Goal: Transaction & Acquisition: Purchase product/service

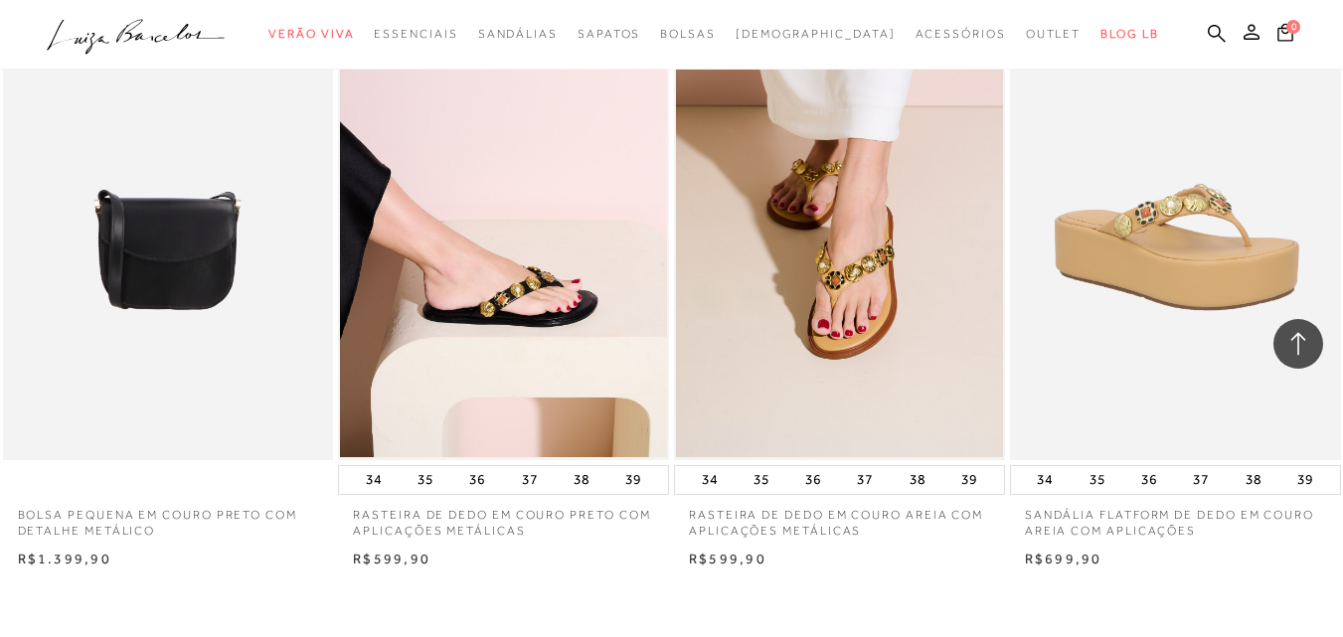
scroll to position [3677, 0]
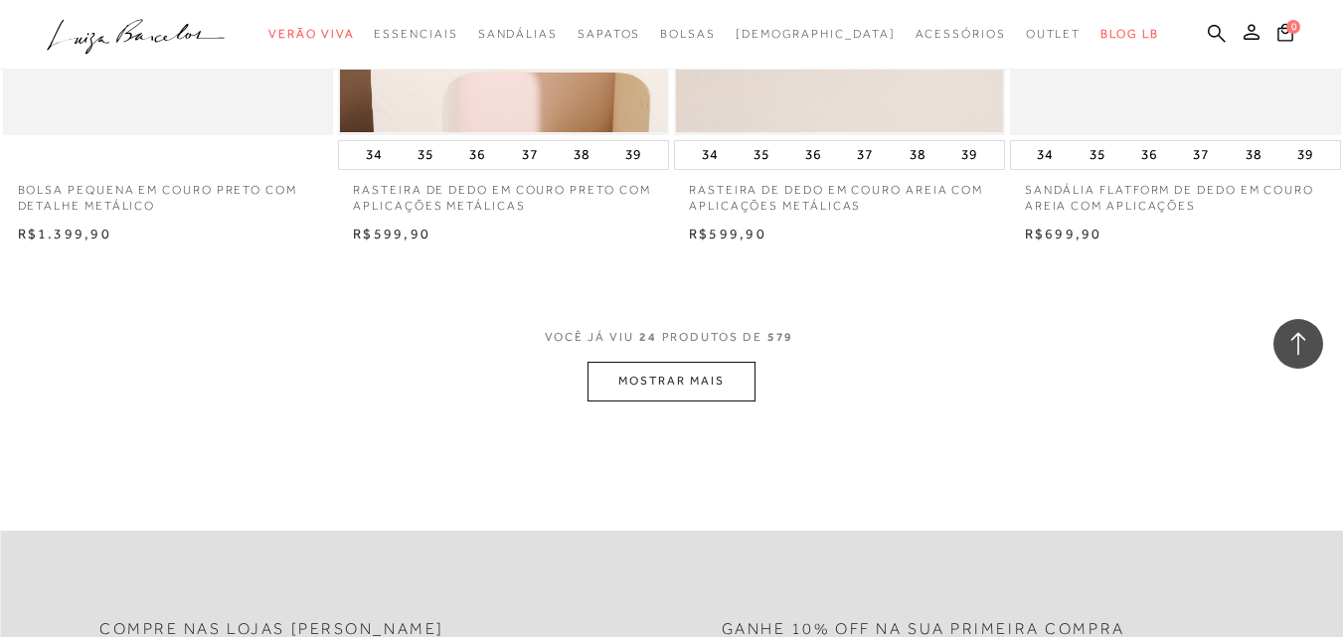
click at [737, 376] on button "MOSTRAR MAIS" at bounding box center [670, 381] width 167 height 39
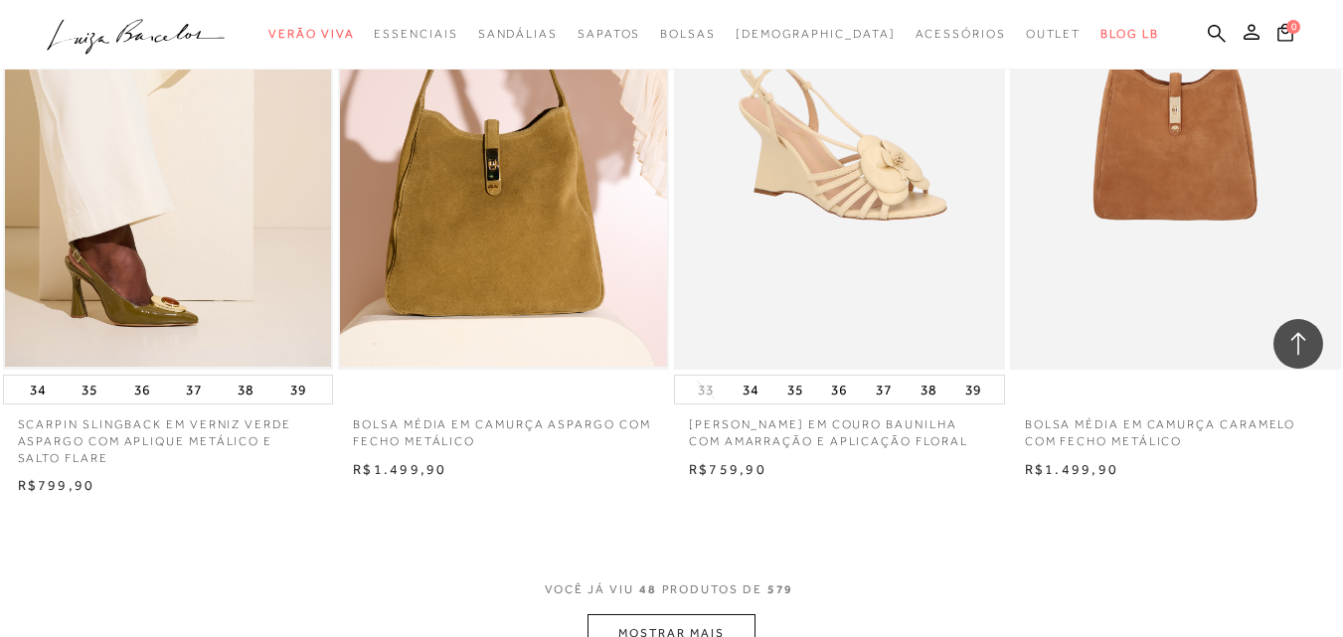
scroll to position [7454, 0]
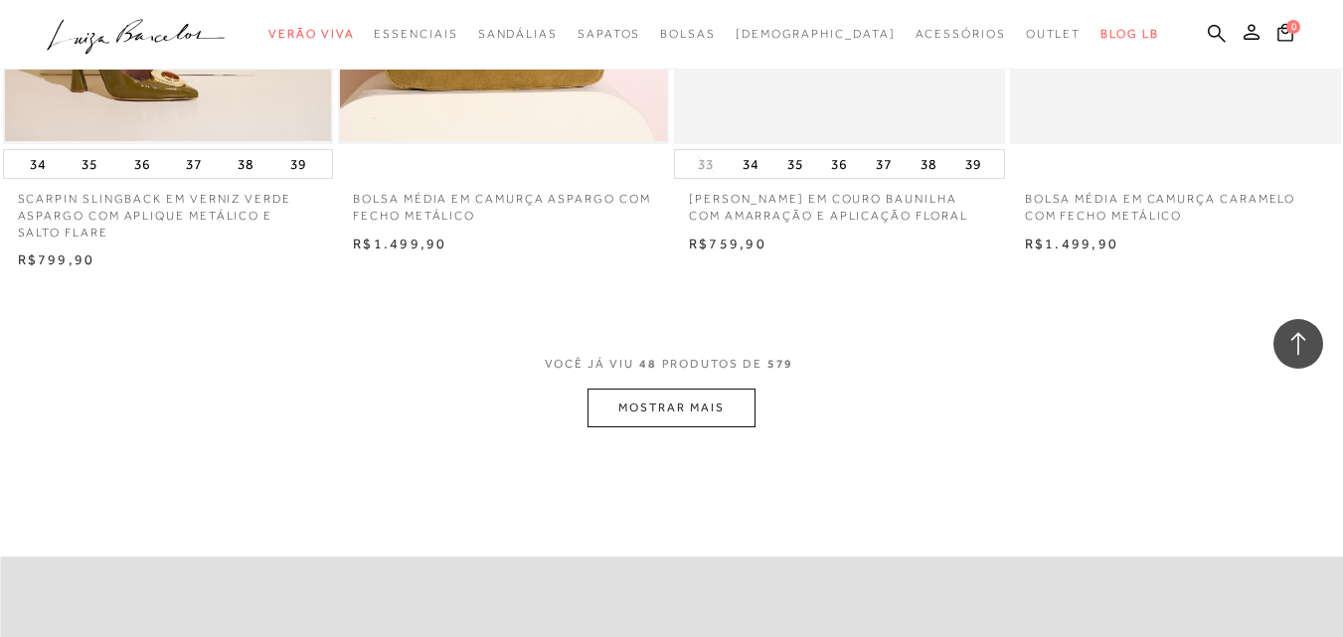
click at [652, 421] on button "MOSTRAR MAIS" at bounding box center [670, 408] width 167 height 39
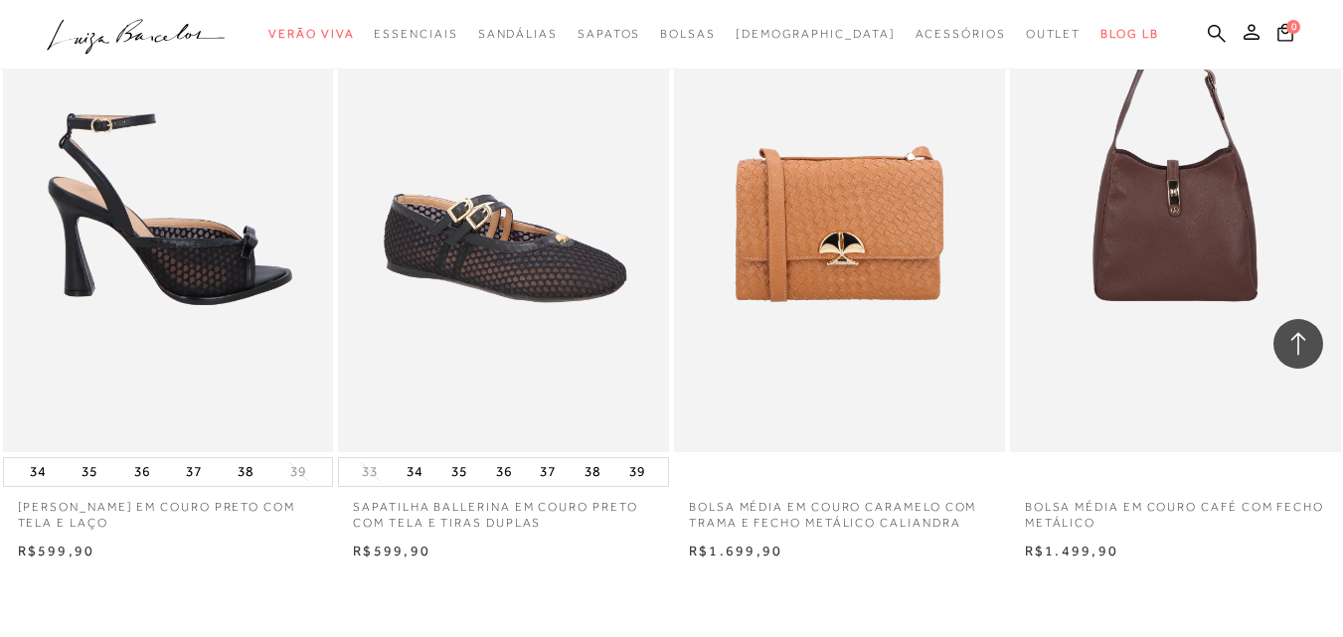
scroll to position [11430, 0]
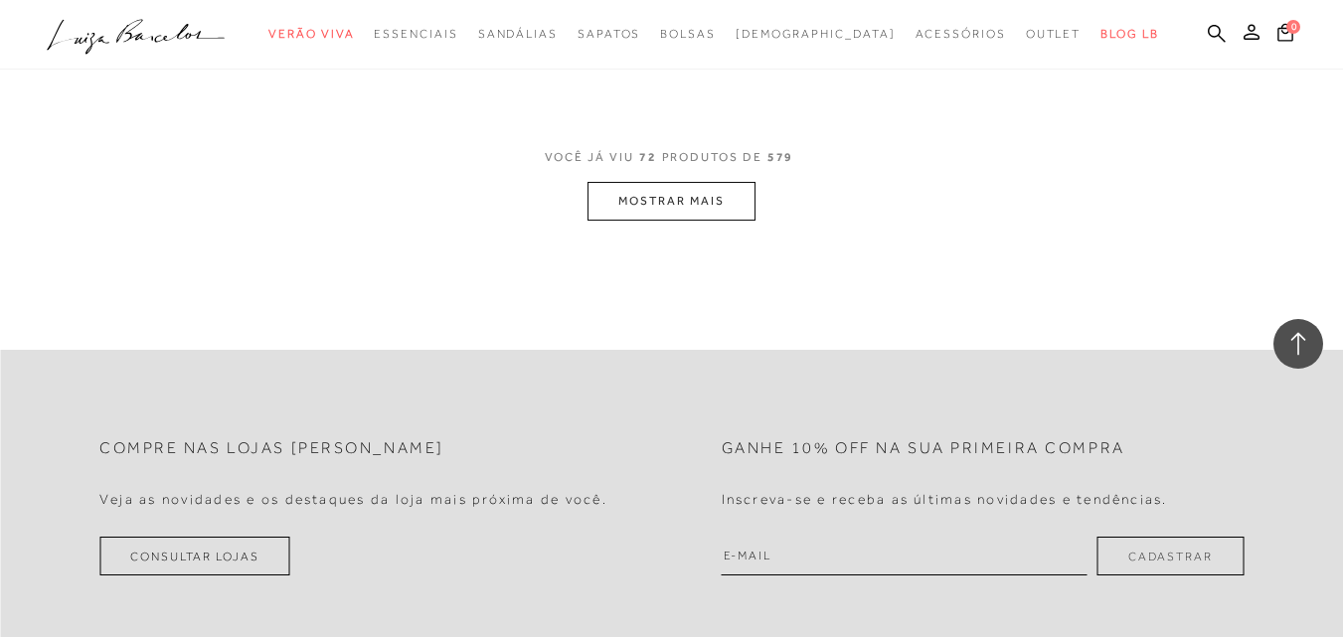
click at [734, 207] on button "MOSTRAR MAIS" at bounding box center [670, 201] width 167 height 39
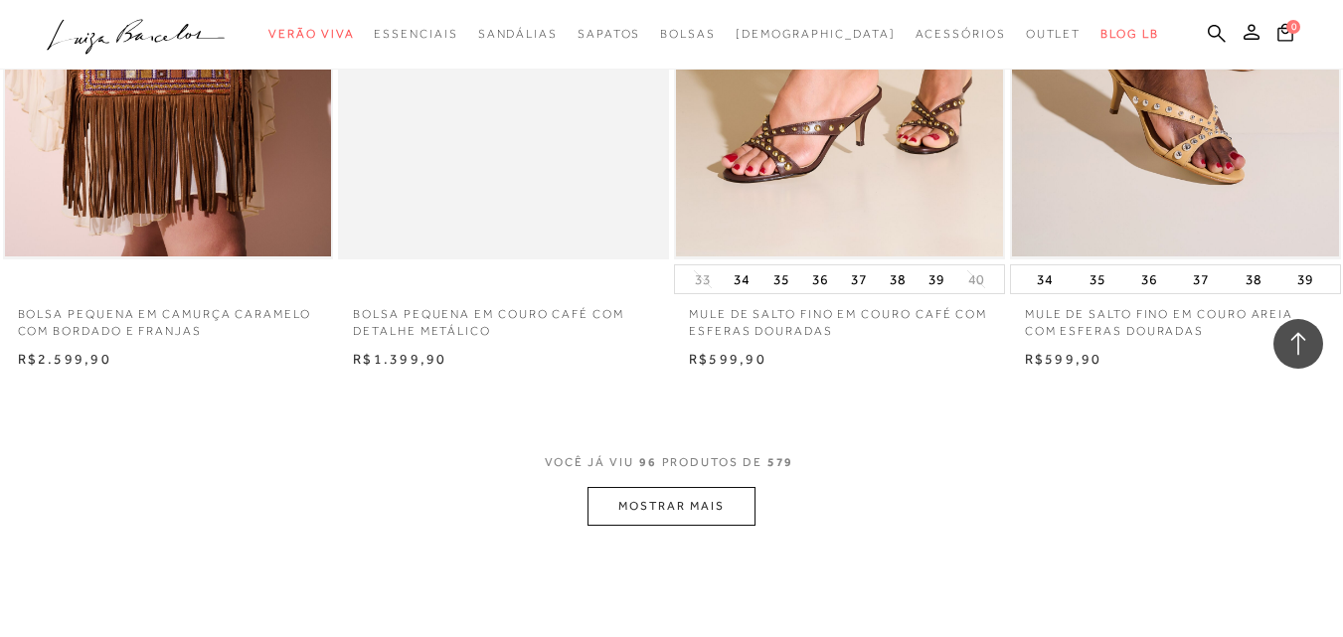
scroll to position [15107, 0]
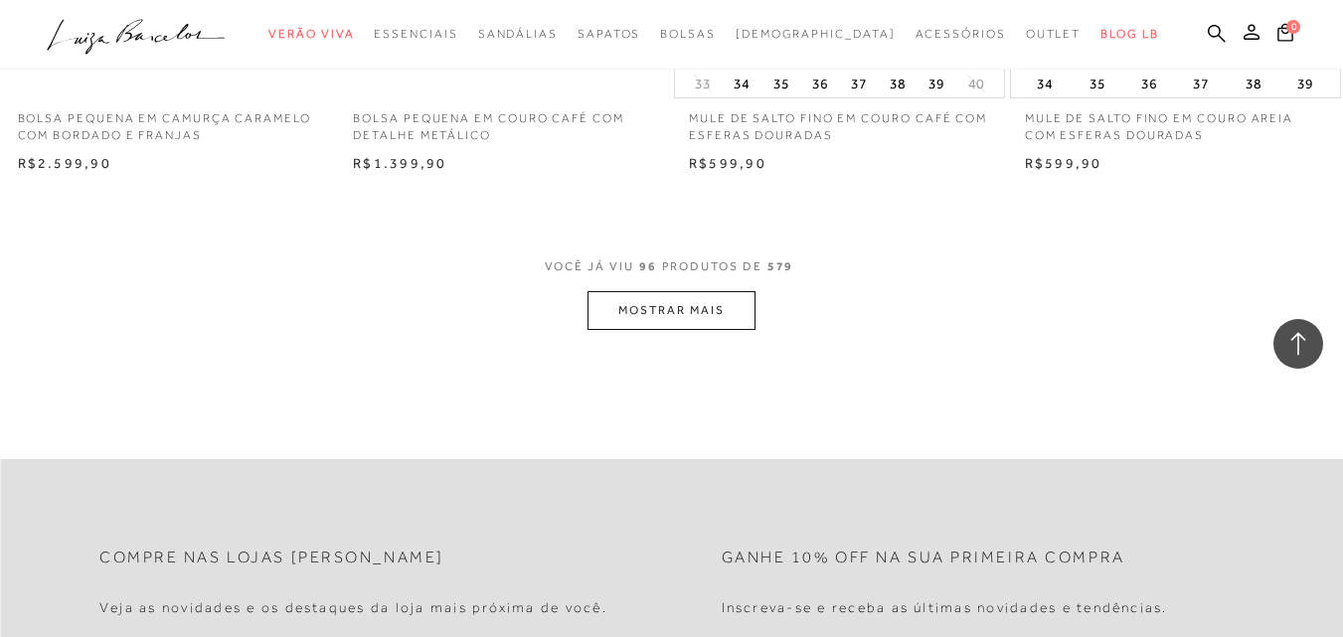
click at [610, 302] on button "MOSTRAR MAIS" at bounding box center [670, 310] width 167 height 39
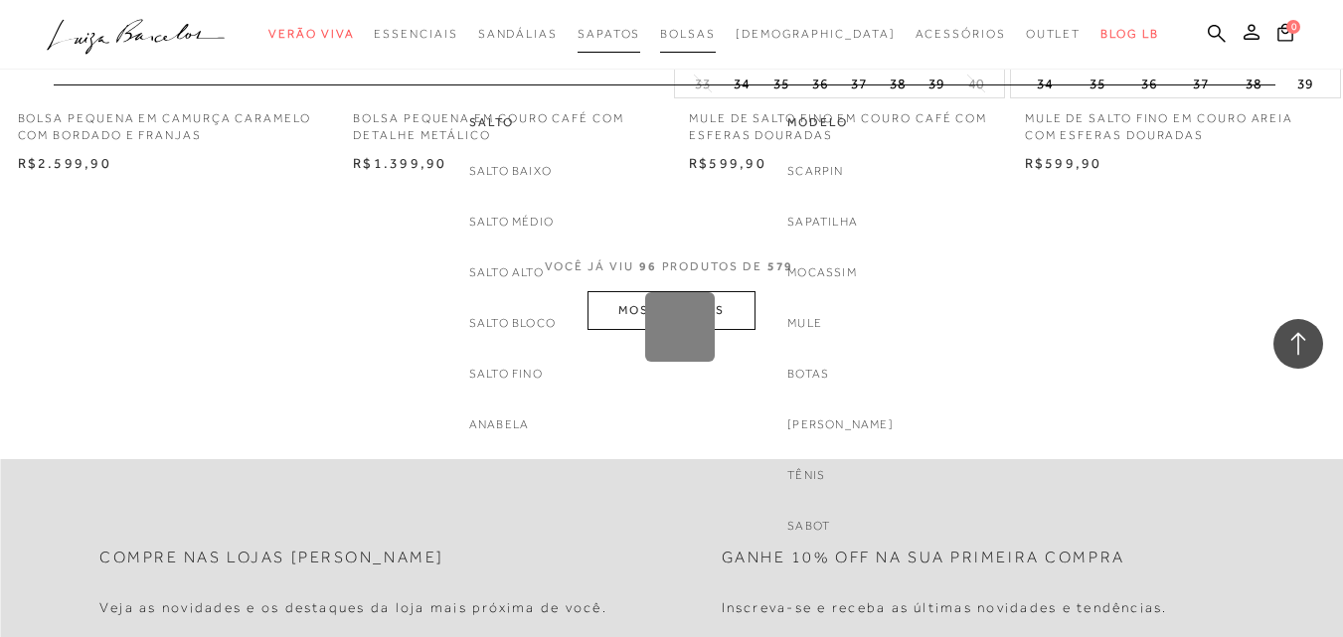
click at [709, 36] on span "Bolsas" at bounding box center [688, 34] width 56 height 14
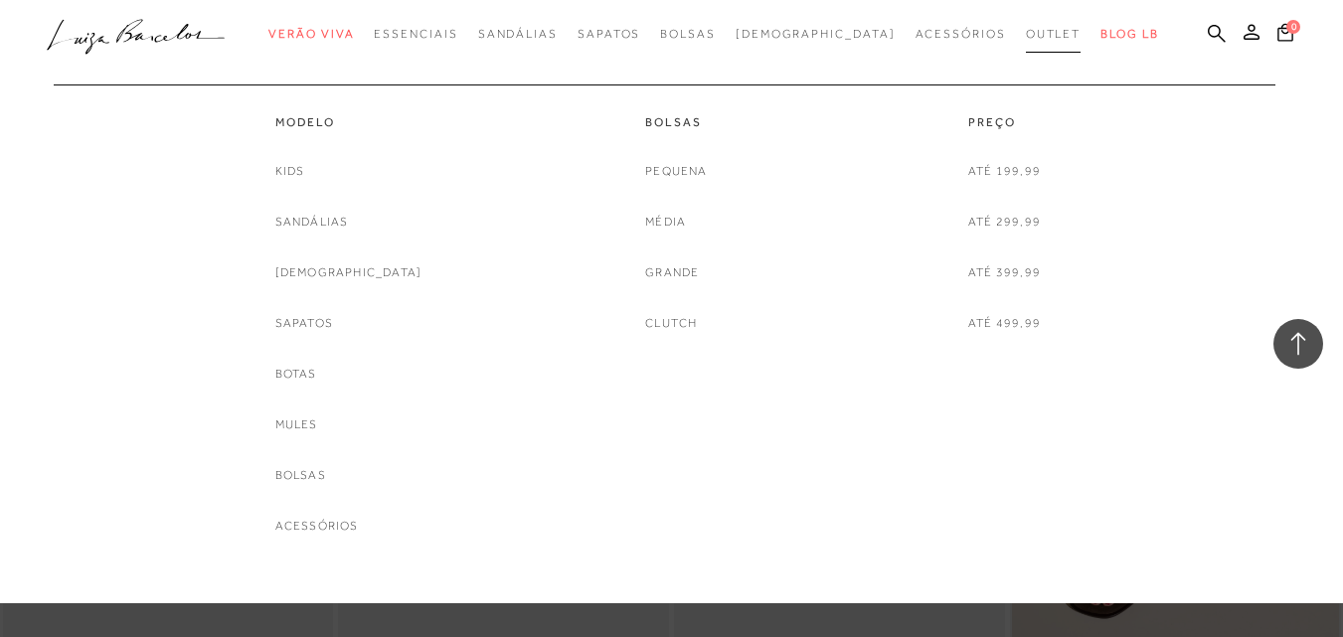
drag, startPoint x: 1011, startPoint y: 31, endPoint x: 1000, endPoint y: 33, distance: 11.1
click at [1026, 31] on span "Outlet" at bounding box center [1054, 34] width 56 height 14
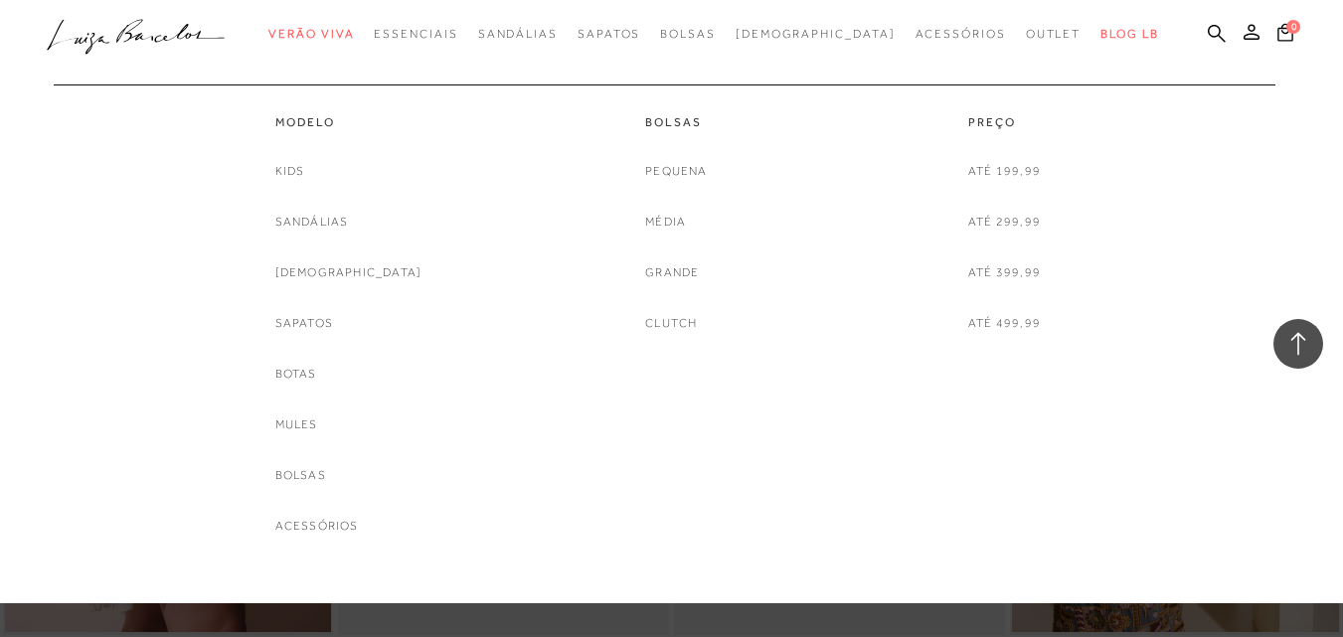
scroll to position [4297, 0]
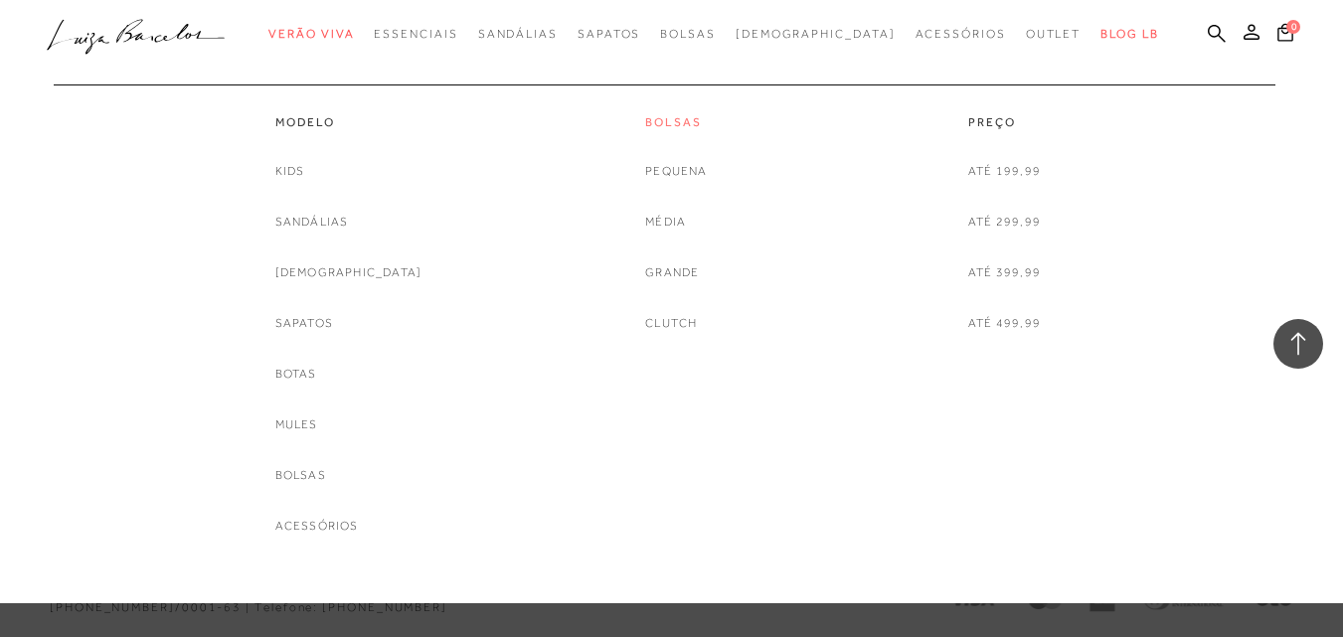
click at [677, 114] on link "Bolsas" at bounding box center [676, 122] width 62 height 17
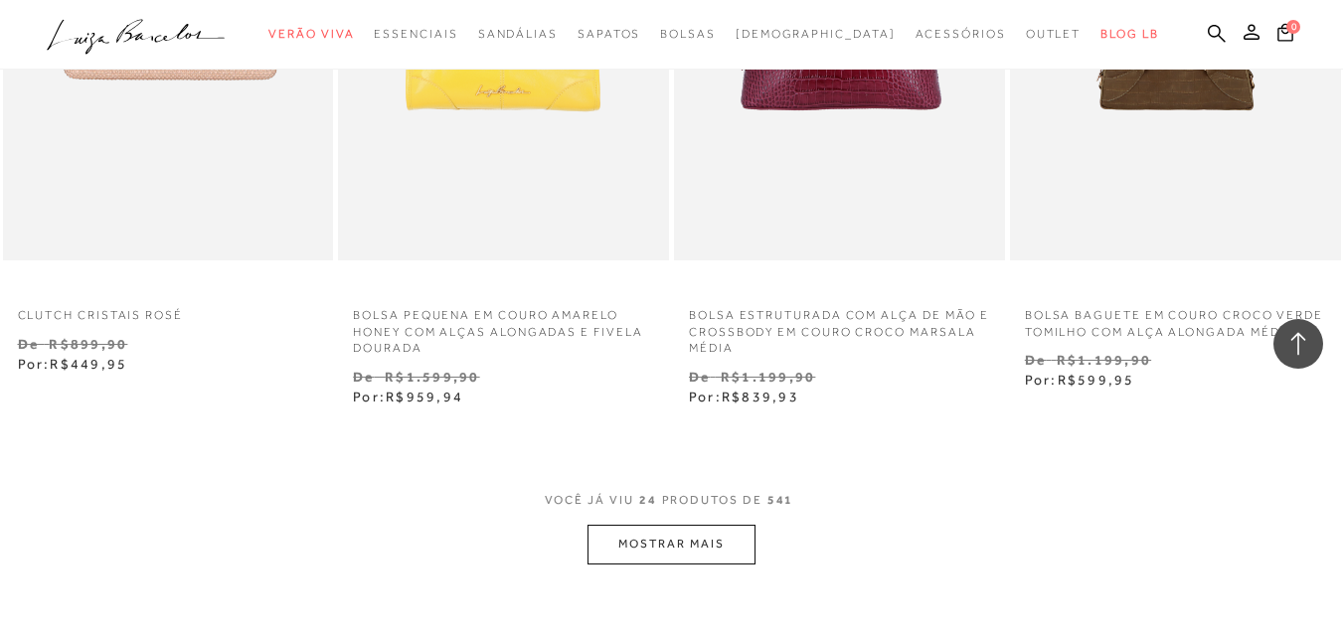
scroll to position [3777, 0]
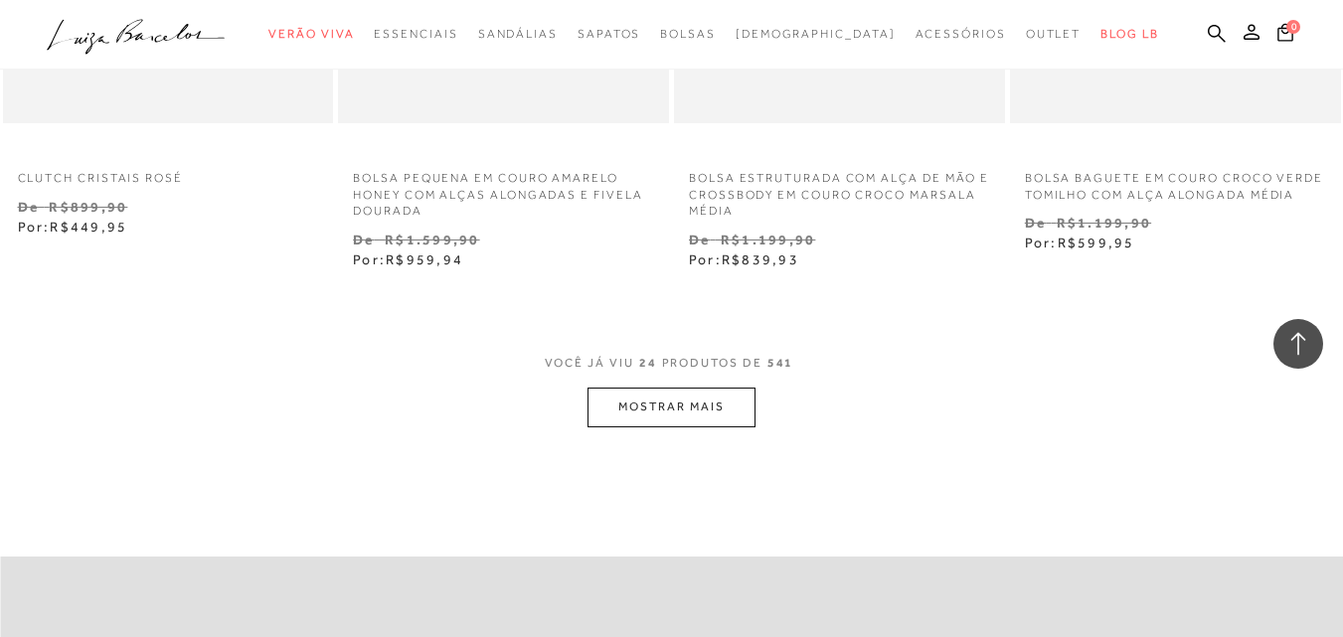
click at [678, 387] on span "VOCÊ JÁ VIU 24 PRODUTOS DE 541" at bounding box center [672, 370] width 254 height 36
click at [671, 400] on button "MOSTRAR MAIS" at bounding box center [670, 407] width 167 height 39
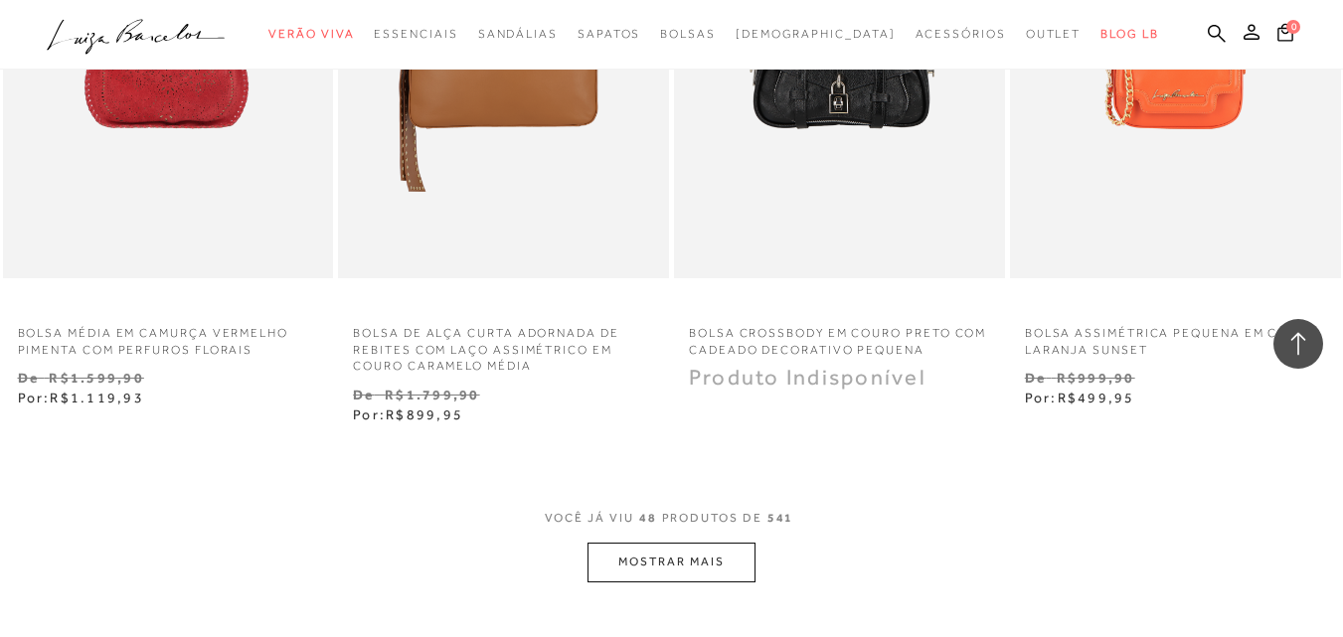
scroll to position [7852, 0]
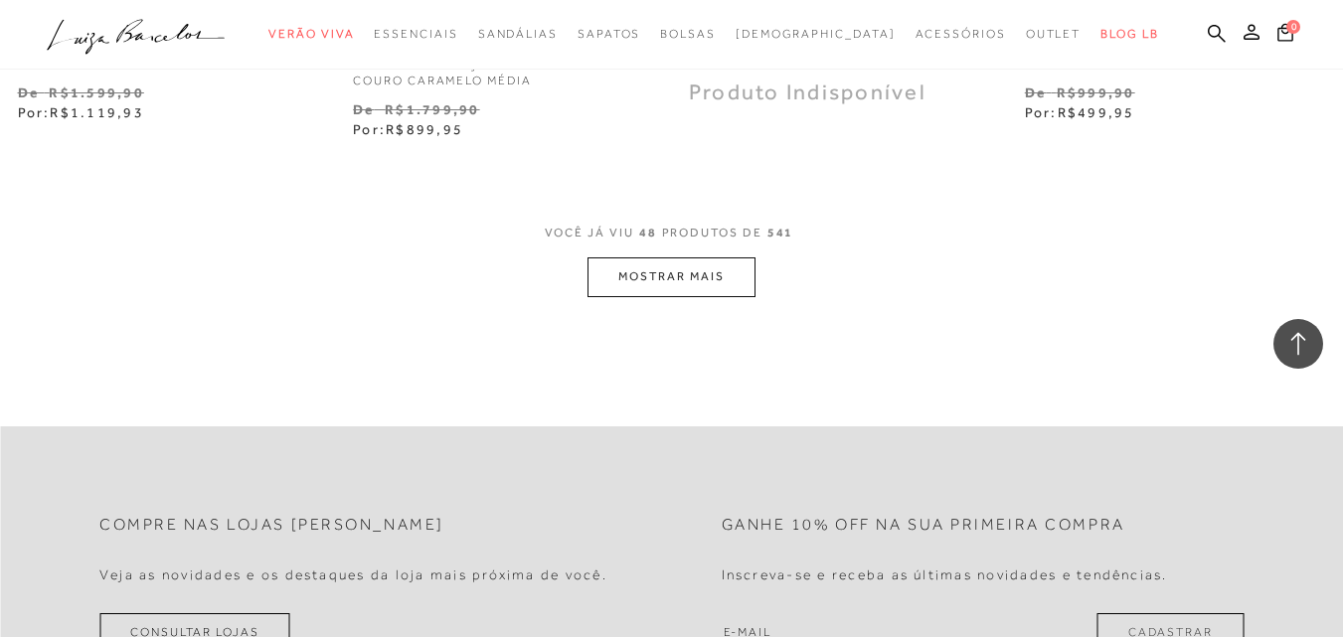
click at [725, 277] on button "MOSTRAR MAIS" at bounding box center [670, 276] width 167 height 39
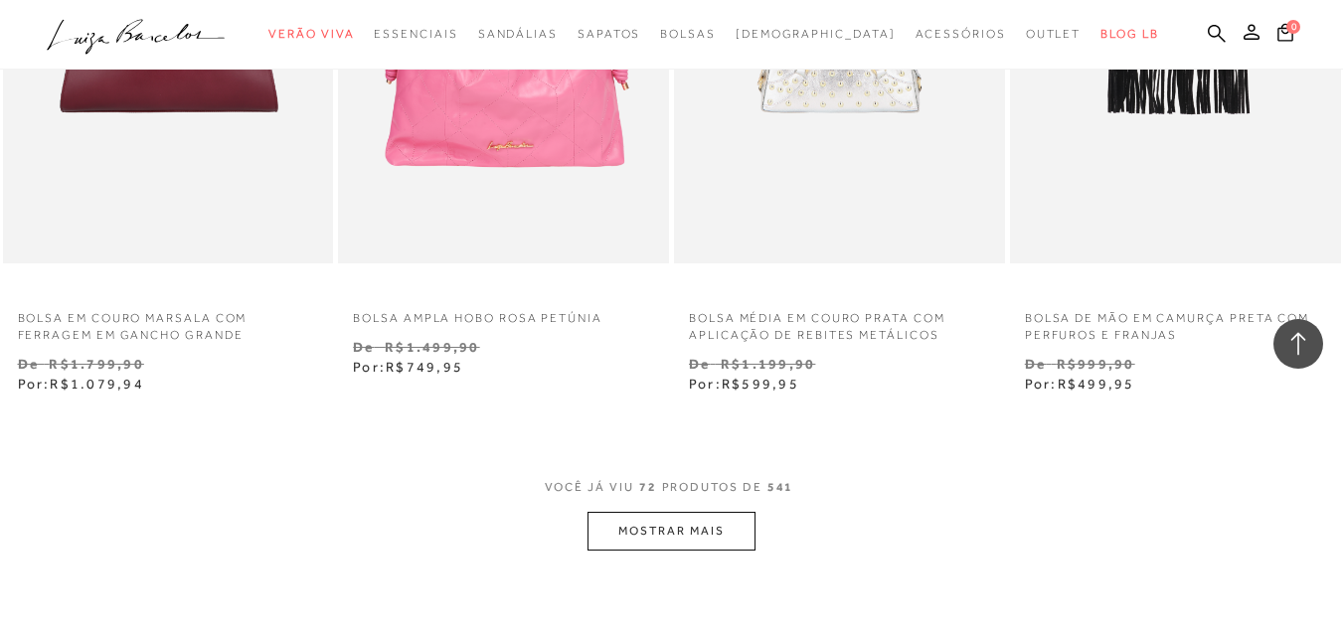
scroll to position [11728, 0]
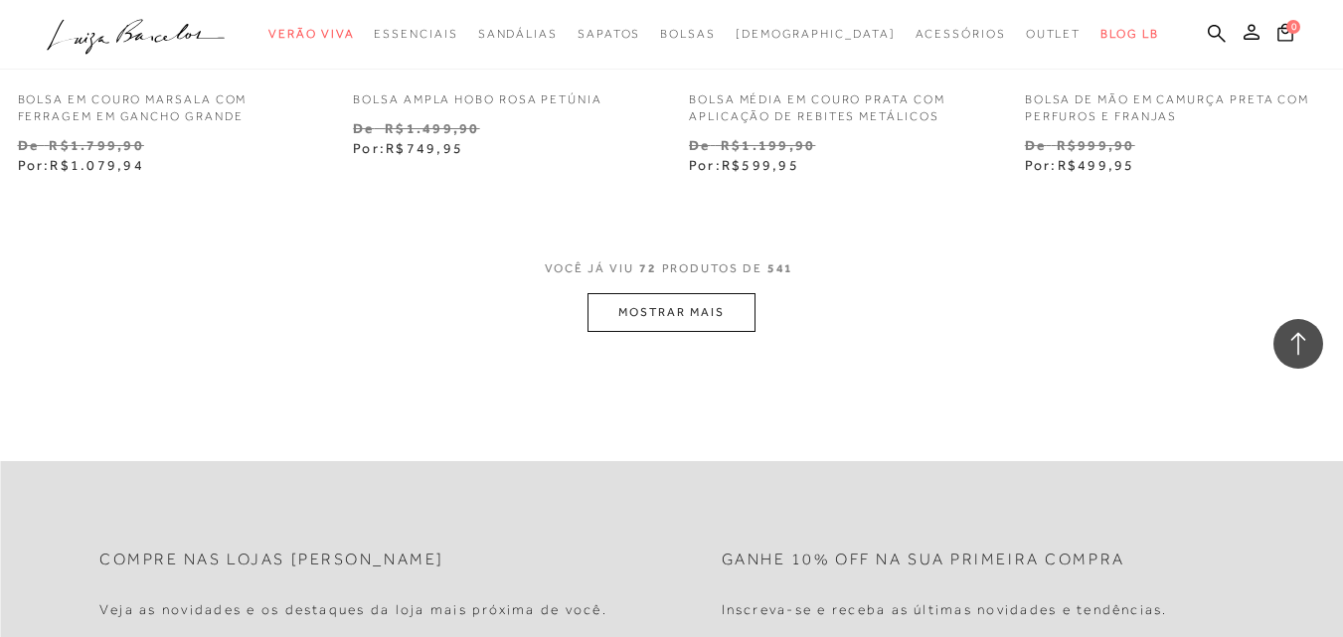
click at [628, 307] on button "MOSTRAR MAIS" at bounding box center [670, 312] width 167 height 39
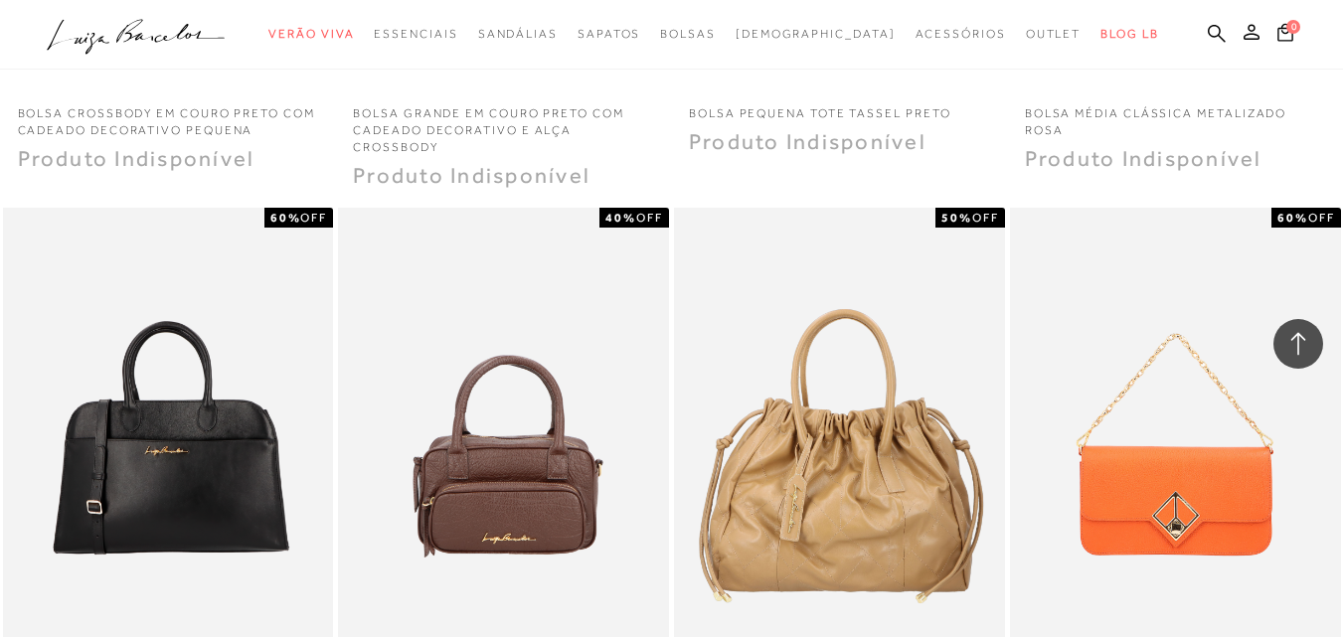
scroll to position [15306, 0]
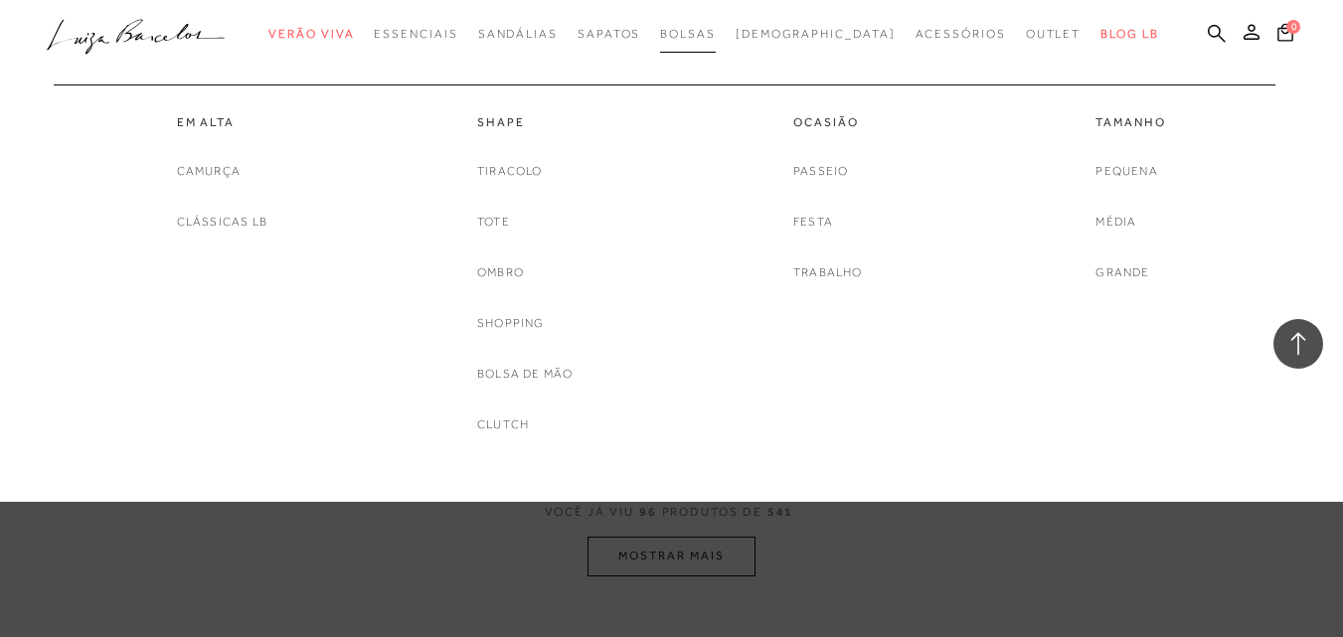
click at [716, 35] on span "Bolsas" at bounding box center [688, 34] width 56 height 14
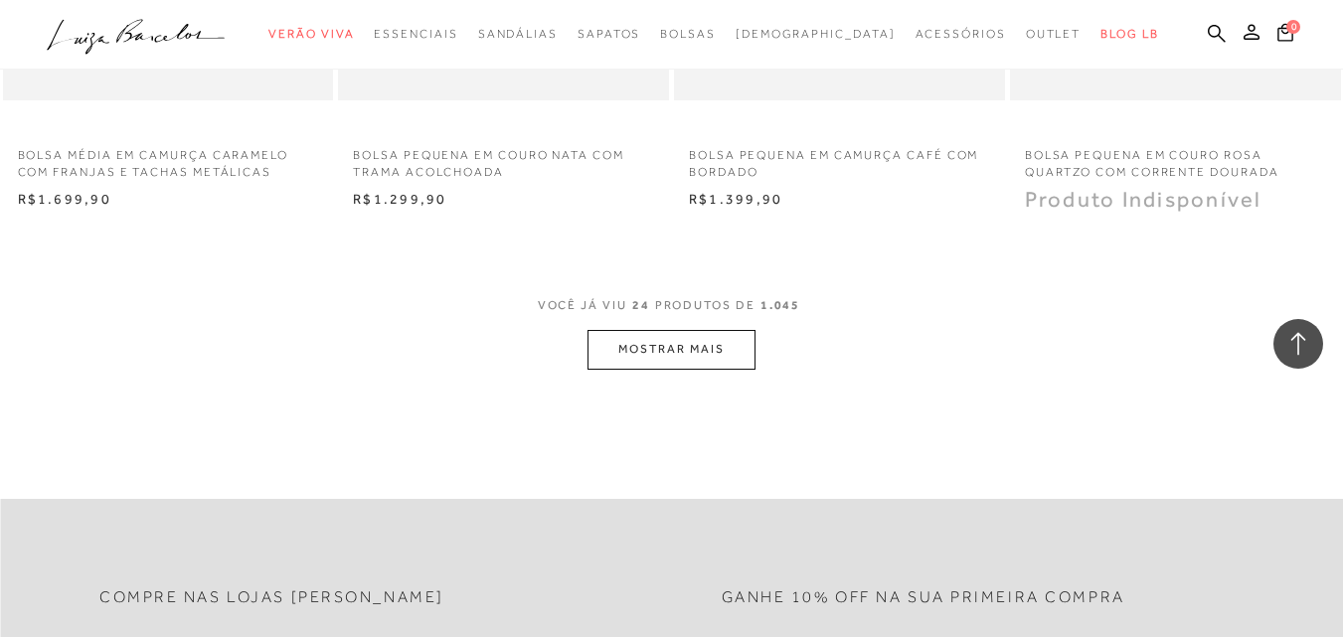
scroll to position [3677, 0]
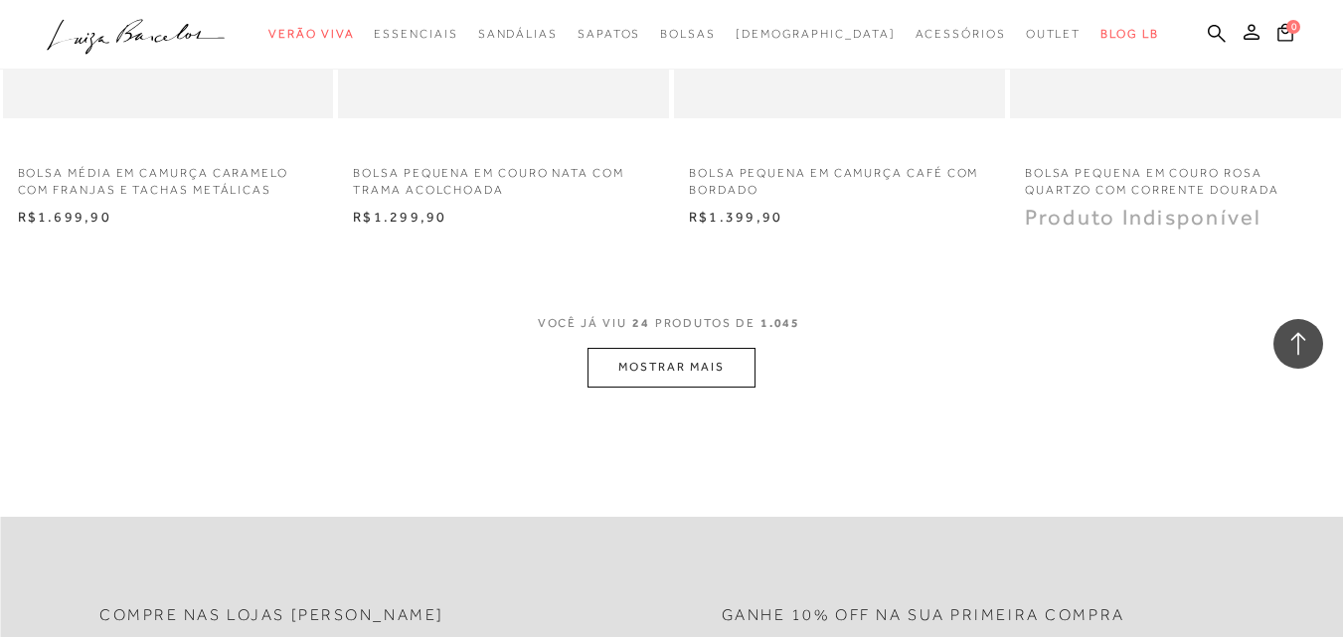
click at [718, 379] on button "MOSTRAR MAIS" at bounding box center [670, 367] width 167 height 39
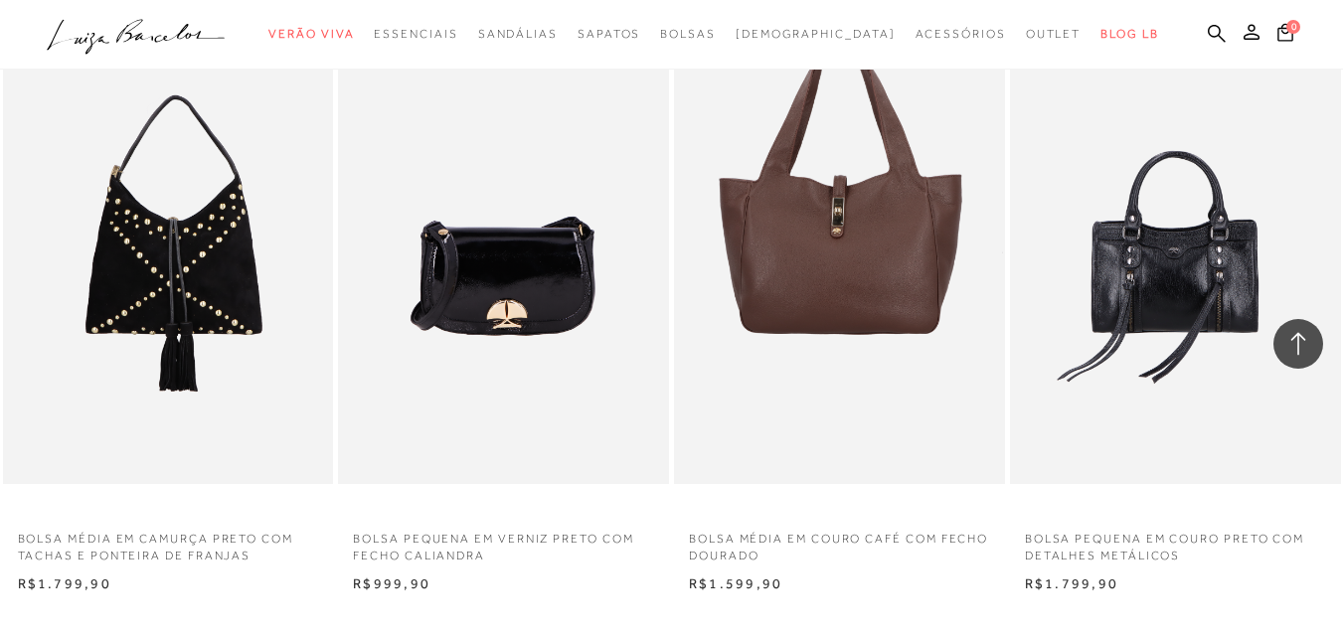
scroll to position [7407, 0]
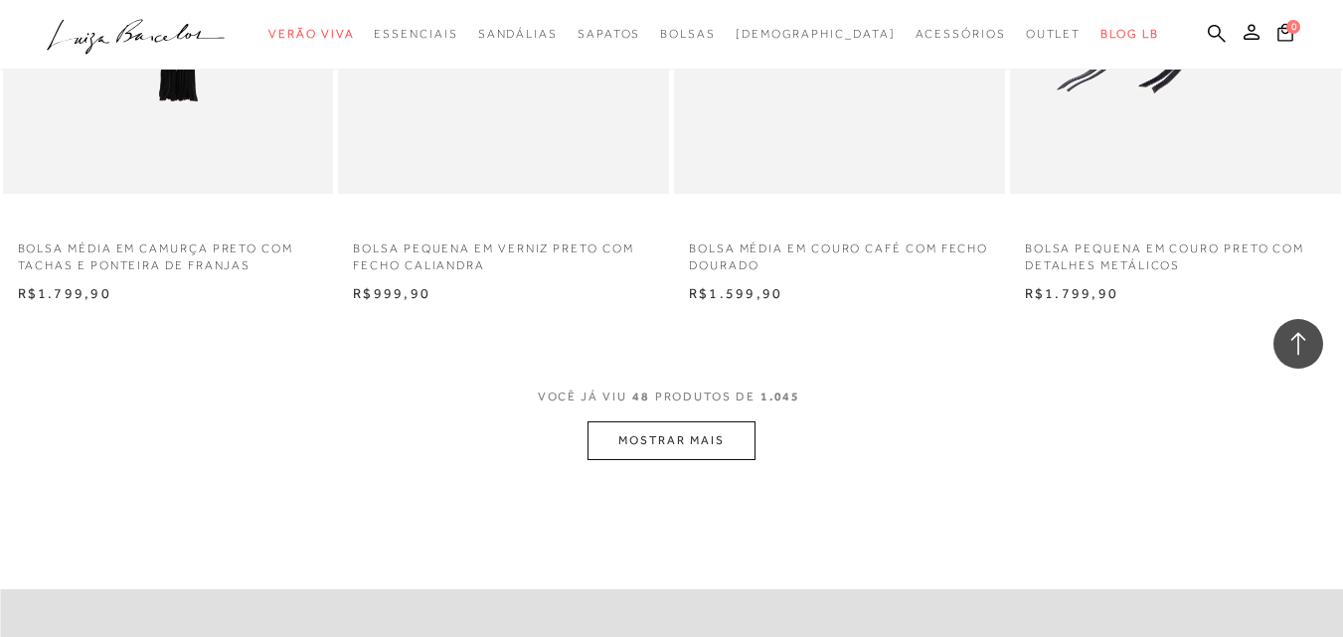
click at [653, 452] on button "MOSTRAR MAIS" at bounding box center [670, 440] width 167 height 39
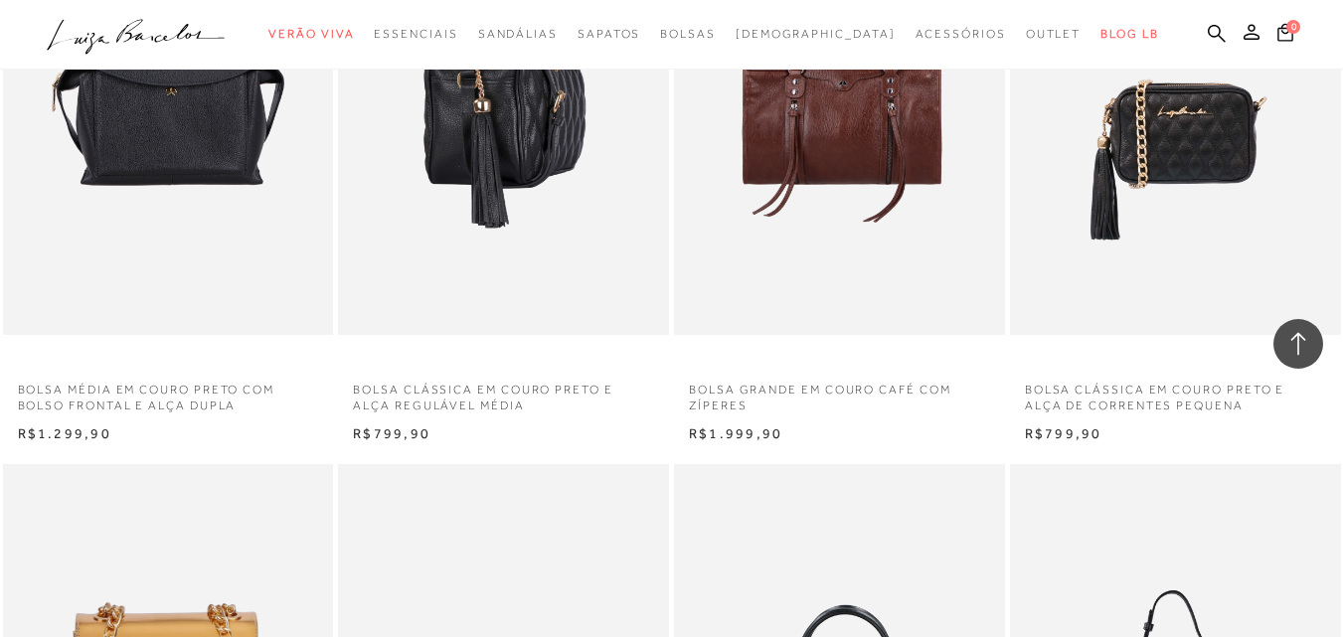
scroll to position [8401, 0]
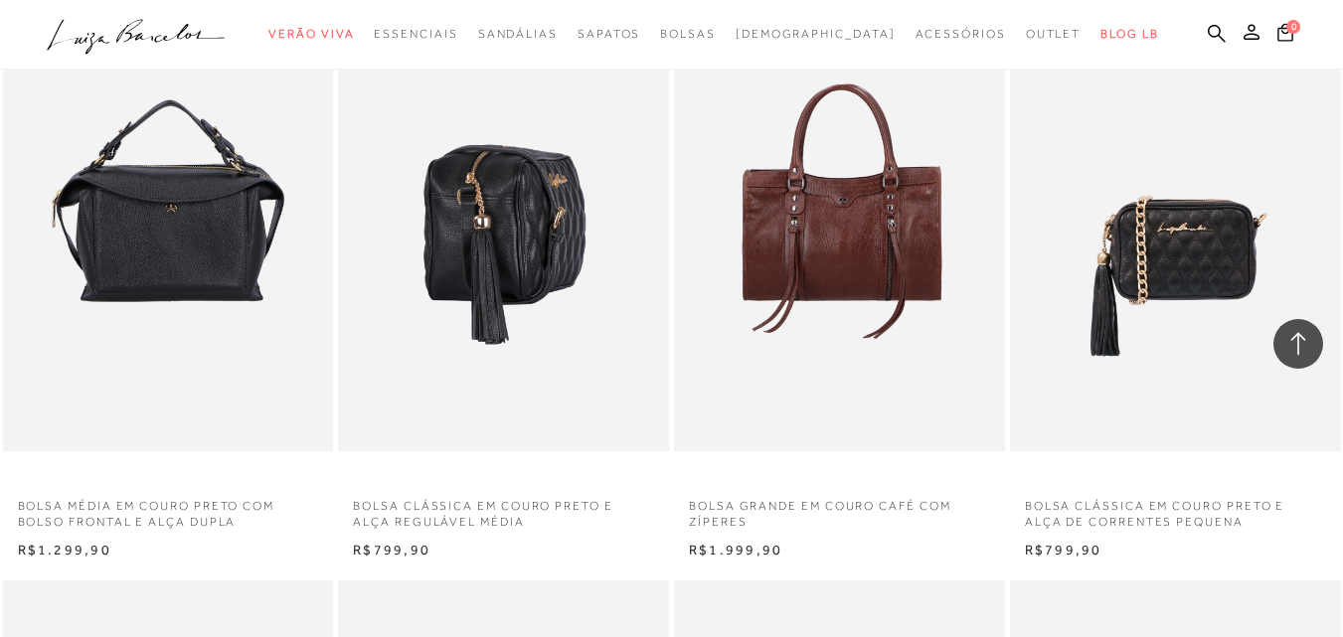
click at [408, 294] on img at bounding box center [504, 203] width 329 height 496
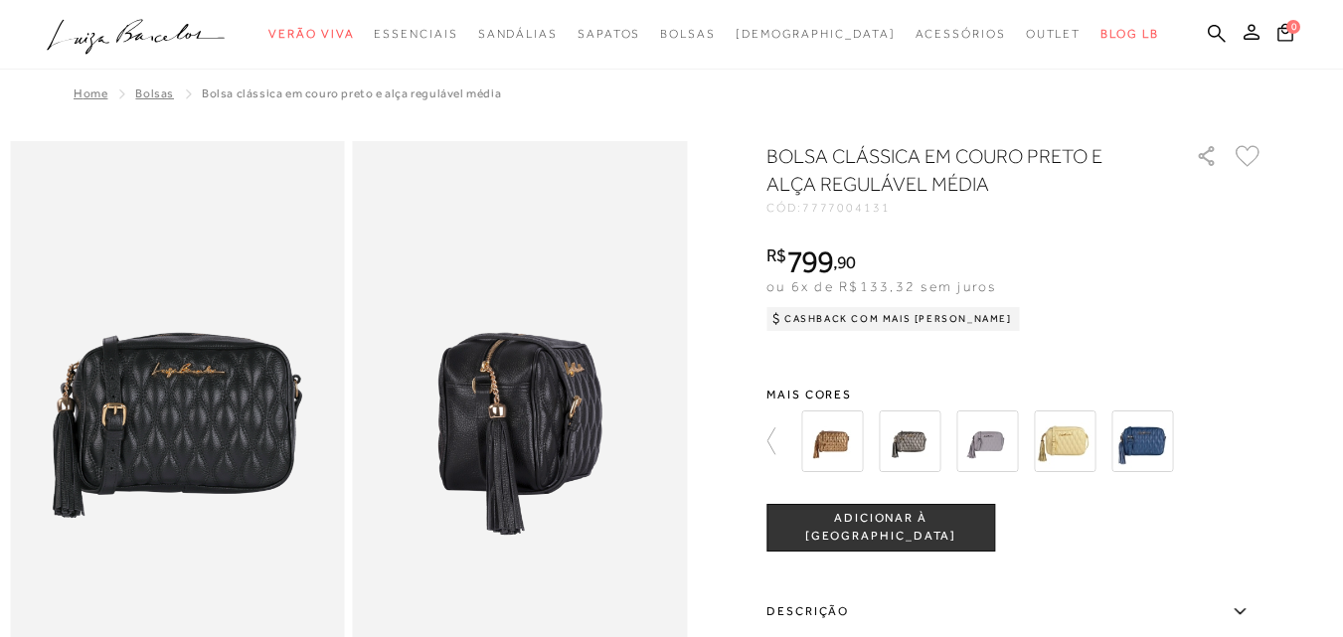
click at [247, 378] on img at bounding box center [177, 392] width 335 height 502
click at [120, 437] on img at bounding box center [177, 392] width 335 height 502
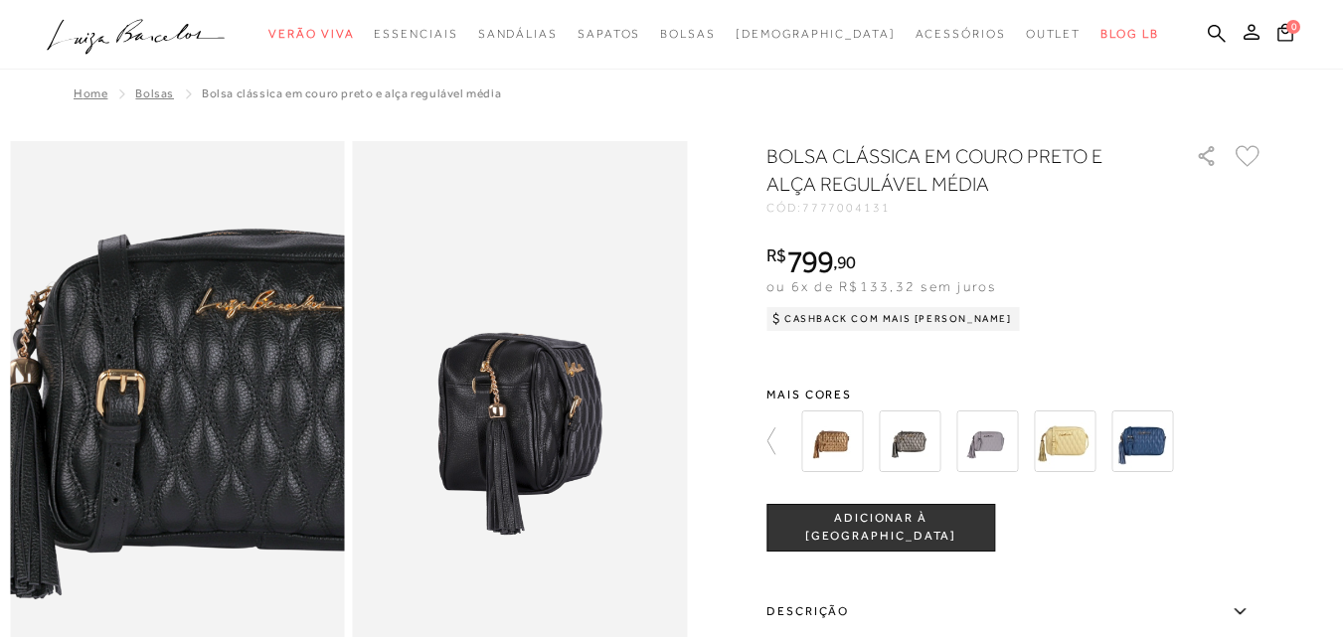
click at [102, 443] on img at bounding box center [247, 348] width 669 height 1004
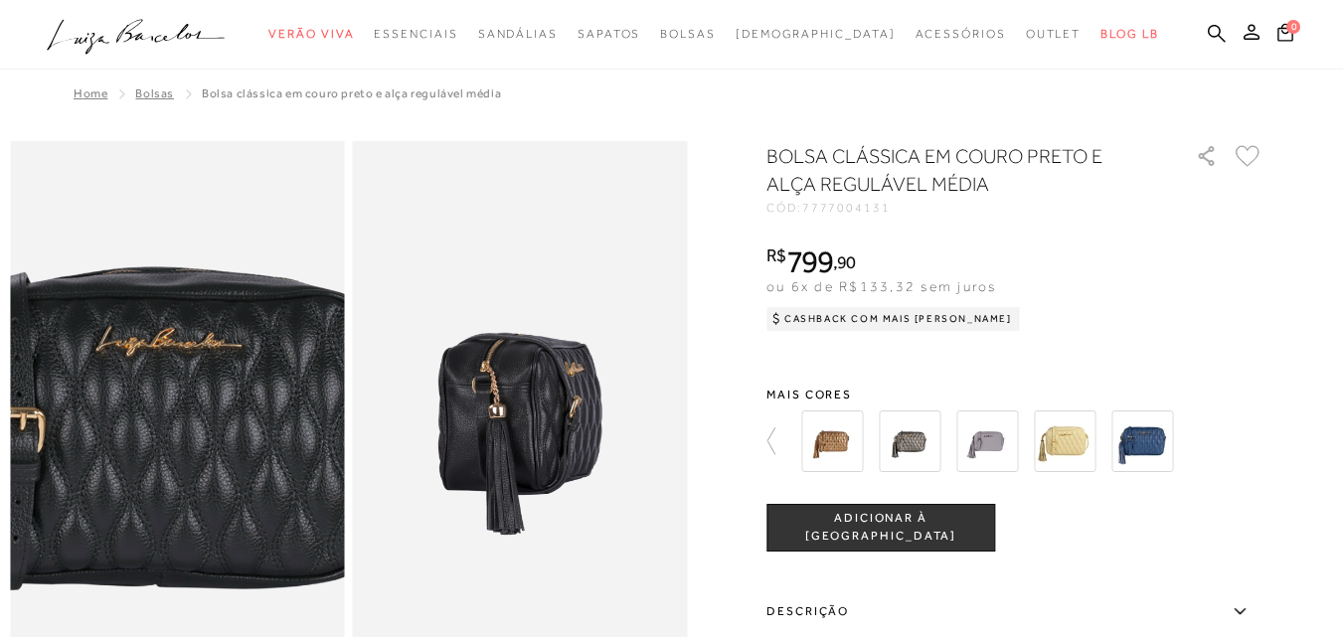
click at [205, 405] on img at bounding box center [146, 386] width 669 height 1004
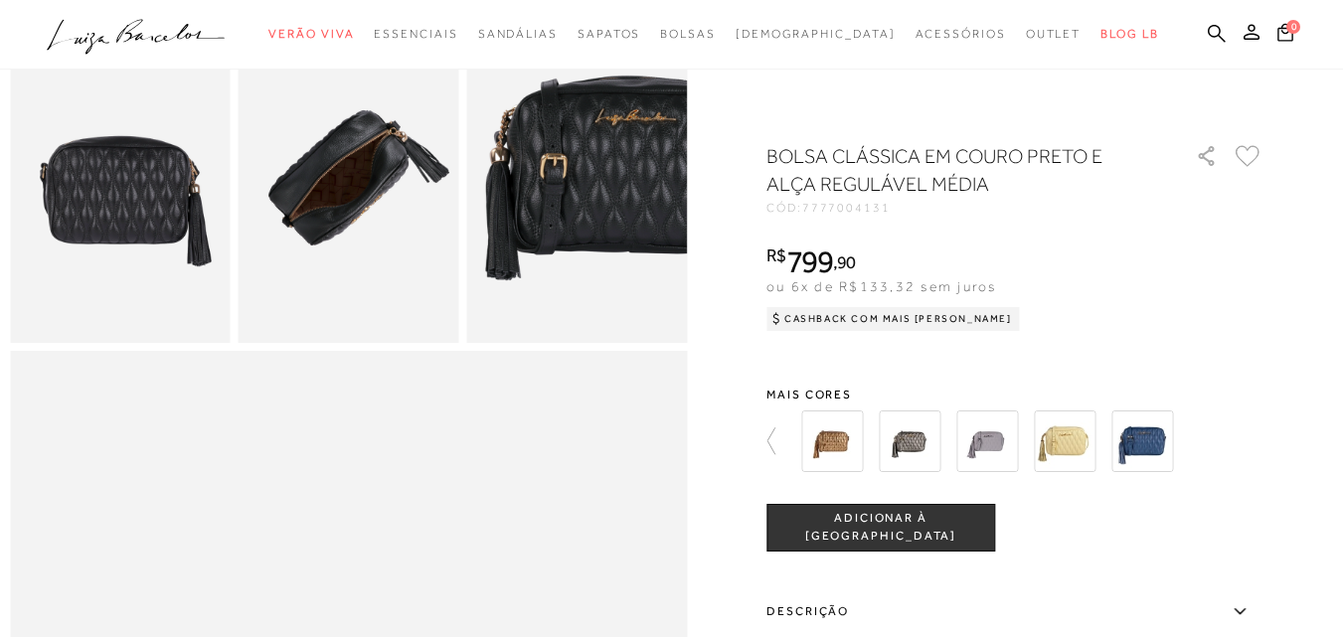
scroll to position [450, 0]
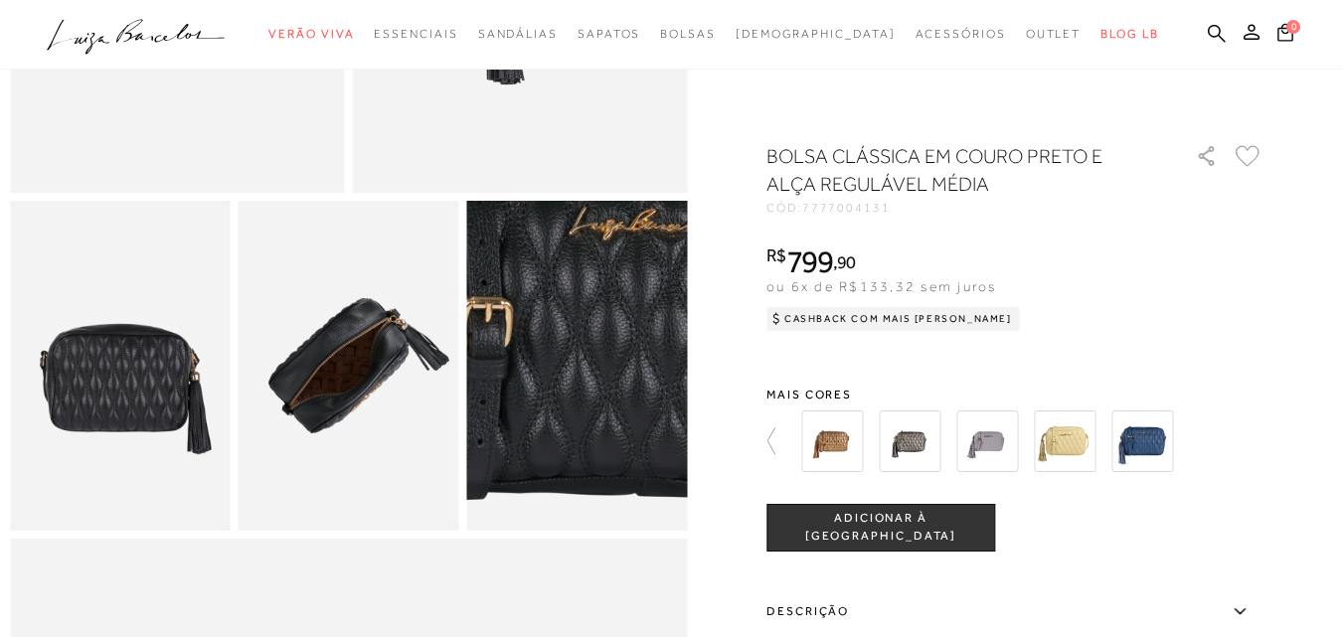
click at [627, 402] on img at bounding box center [532, 345] width 440 height 661
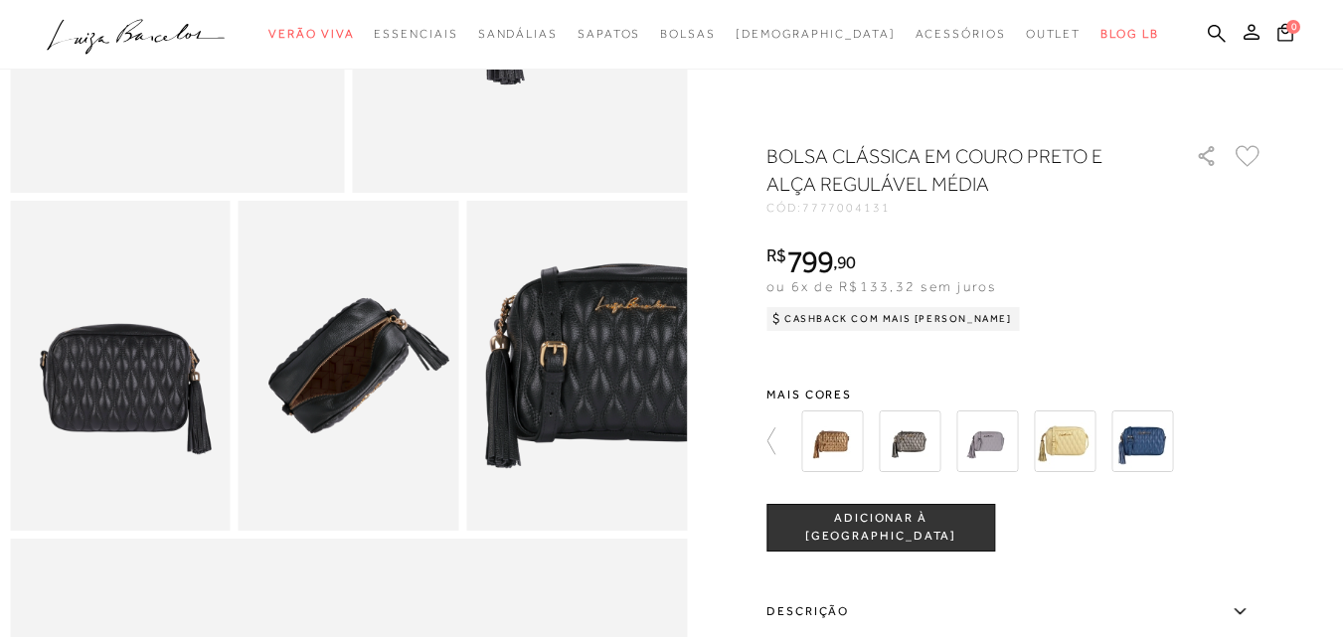
click at [425, 392] on img at bounding box center [349, 366] width 221 height 331
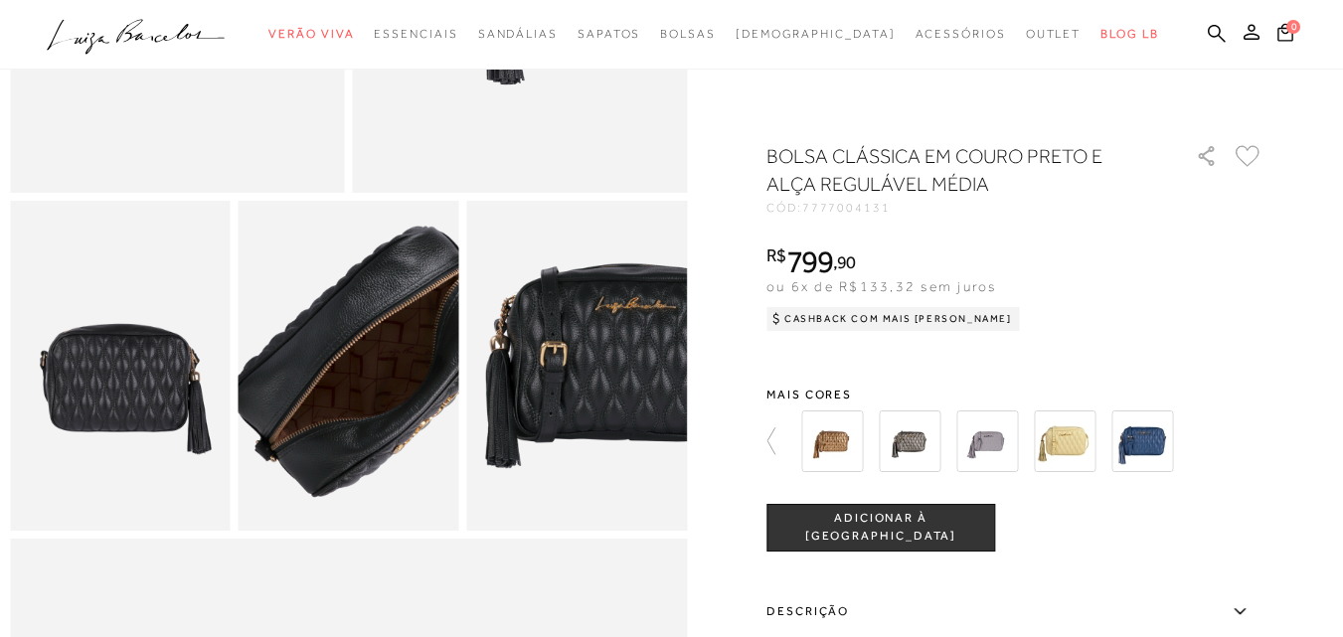
click at [308, 386] on img at bounding box center [387, 361] width 440 height 661
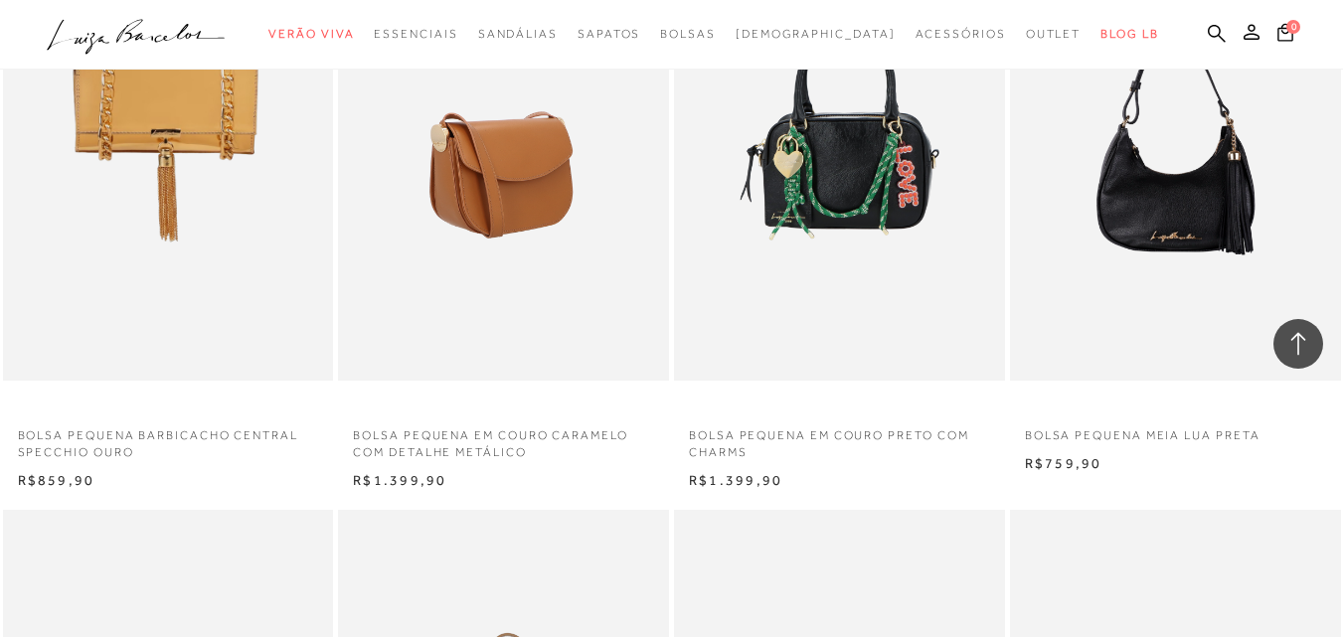
scroll to position [8799, 0]
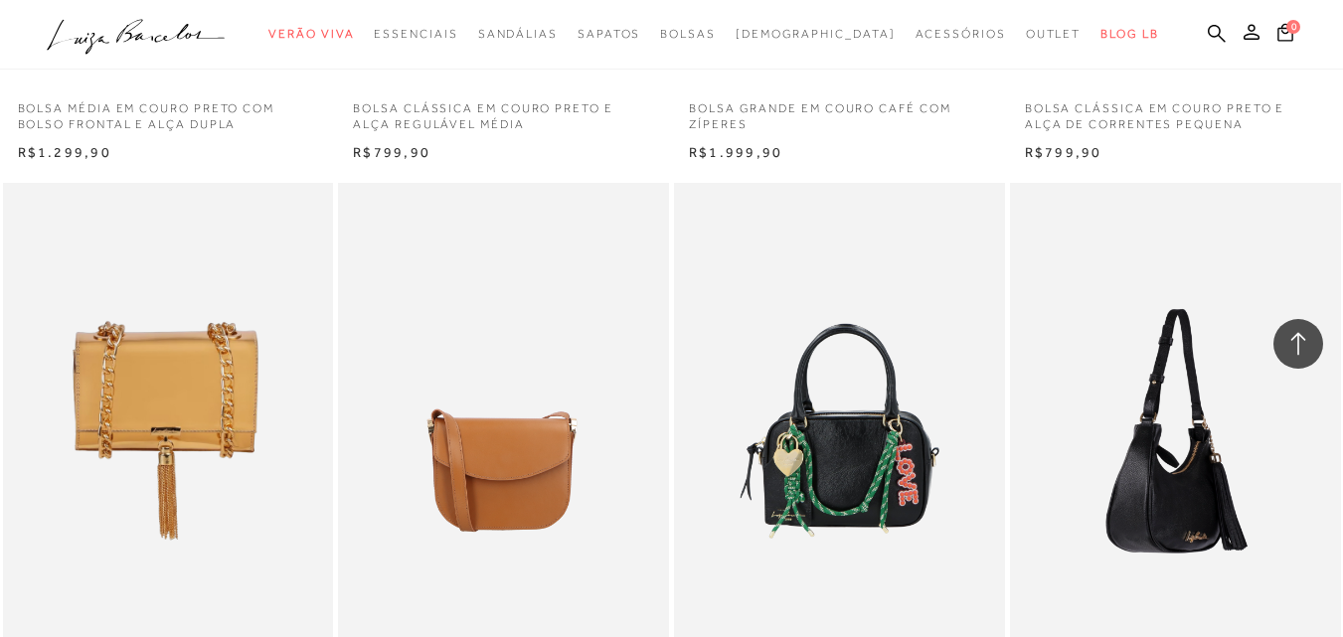
drag, startPoint x: 1271, startPoint y: 411, endPoint x: 1259, endPoint y: 411, distance: 11.9
click at [1268, 411] on img at bounding box center [1176, 431] width 329 height 496
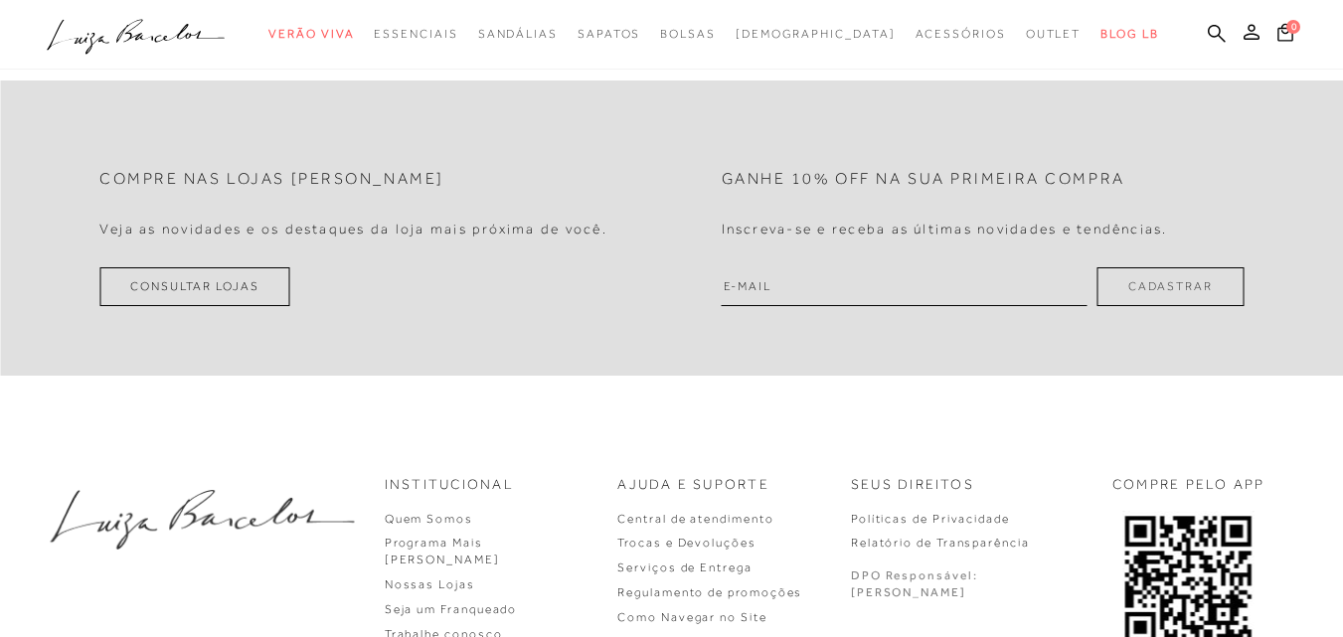
scroll to position [1814, 0]
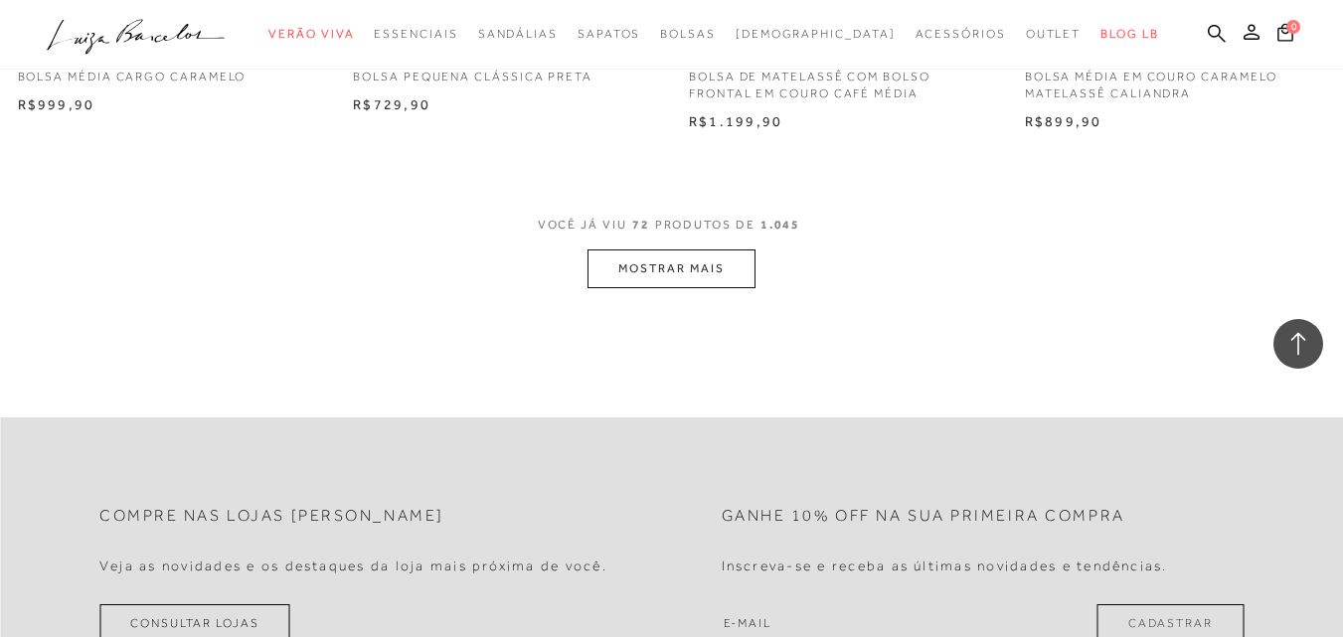
scroll to position [11383, 0]
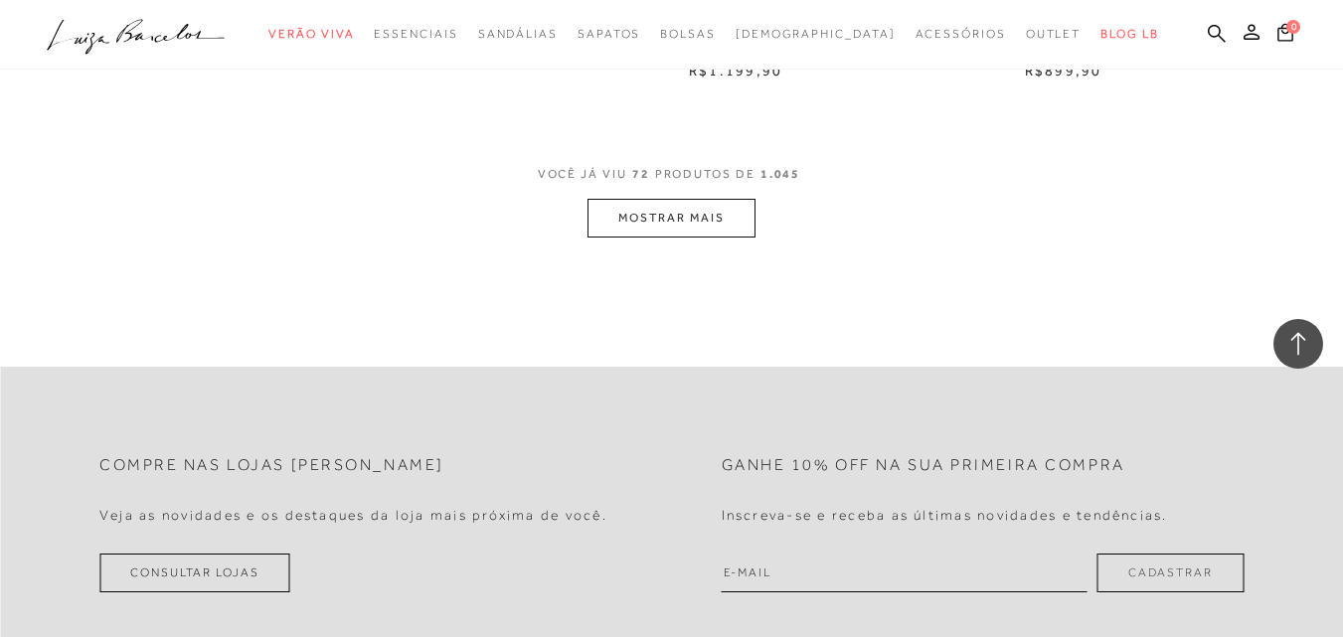
click at [691, 209] on button "MOSTRAR MAIS" at bounding box center [670, 218] width 167 height 39
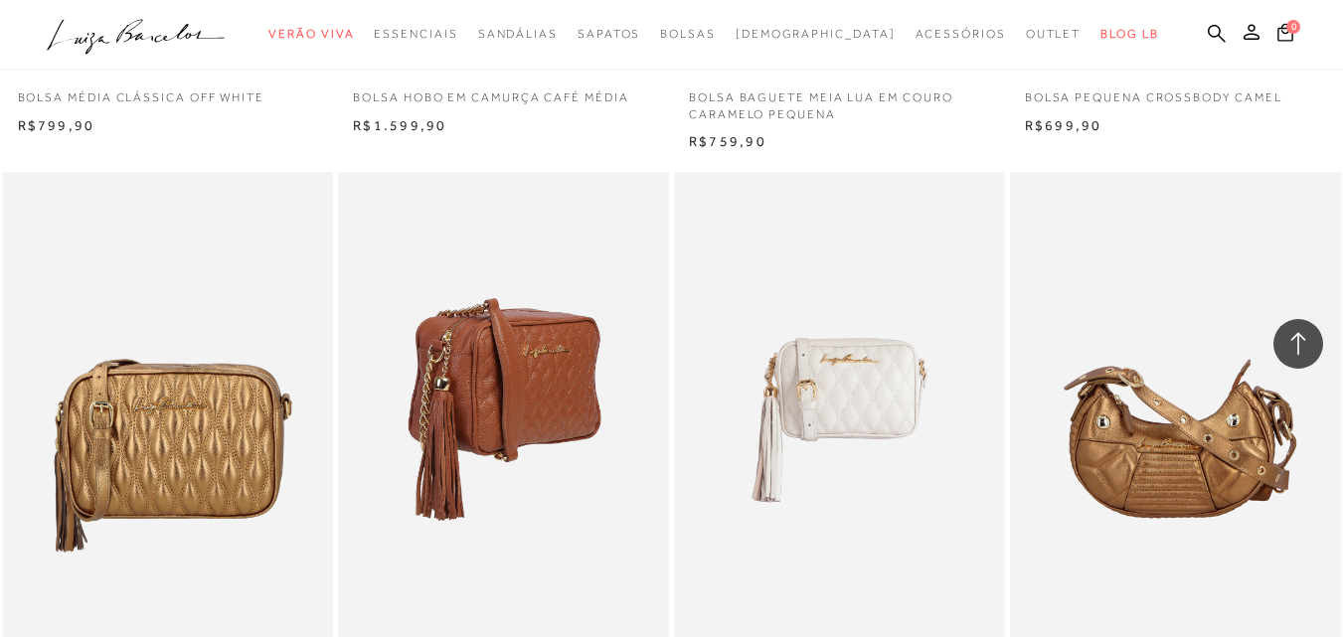
scroll to position [13371, 0]
